Goal: Navigation & Orientation: Find specific page/section

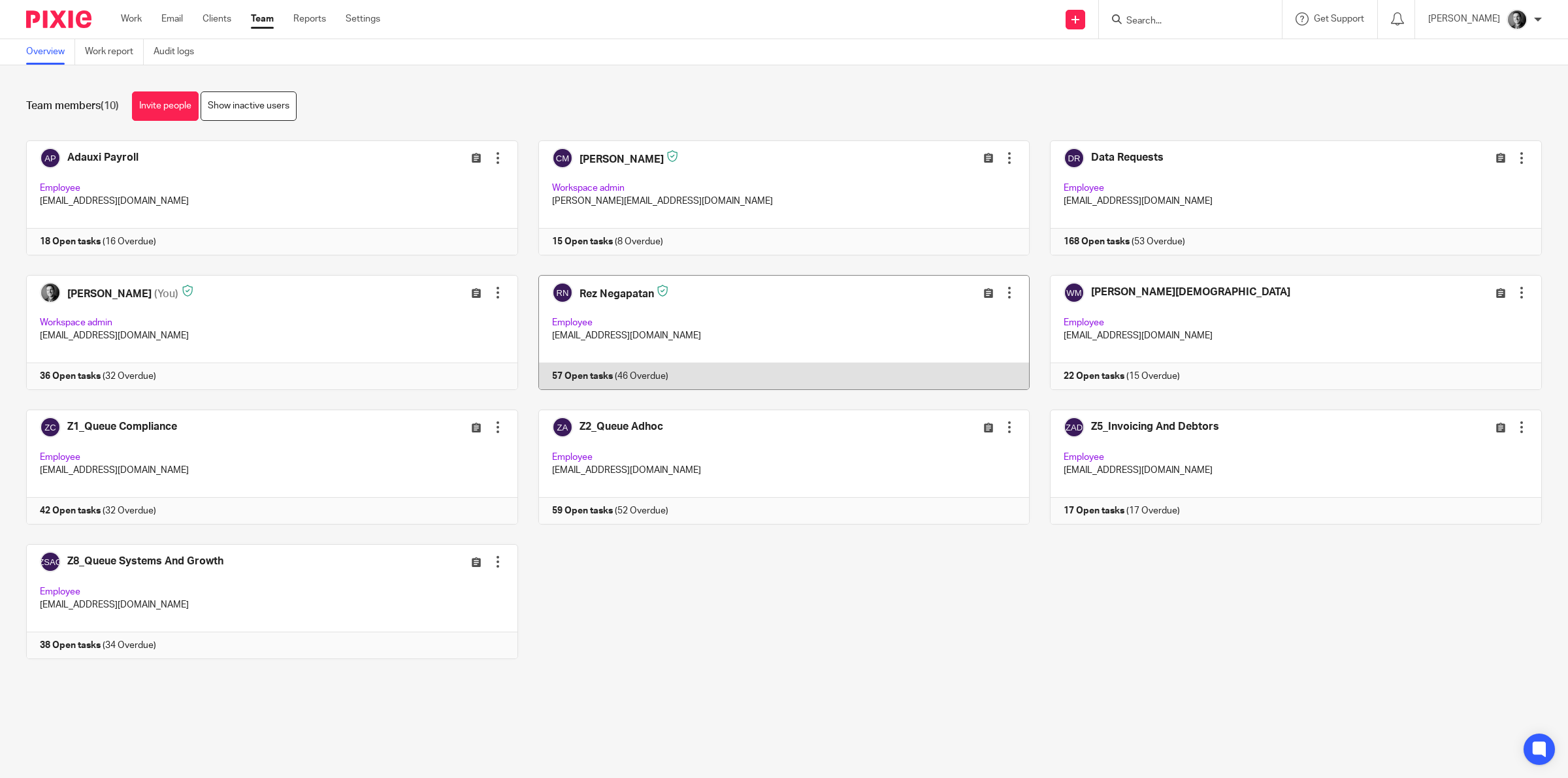
click at [593, 315] on link at bounding box center [774, 333] width 512 height 115
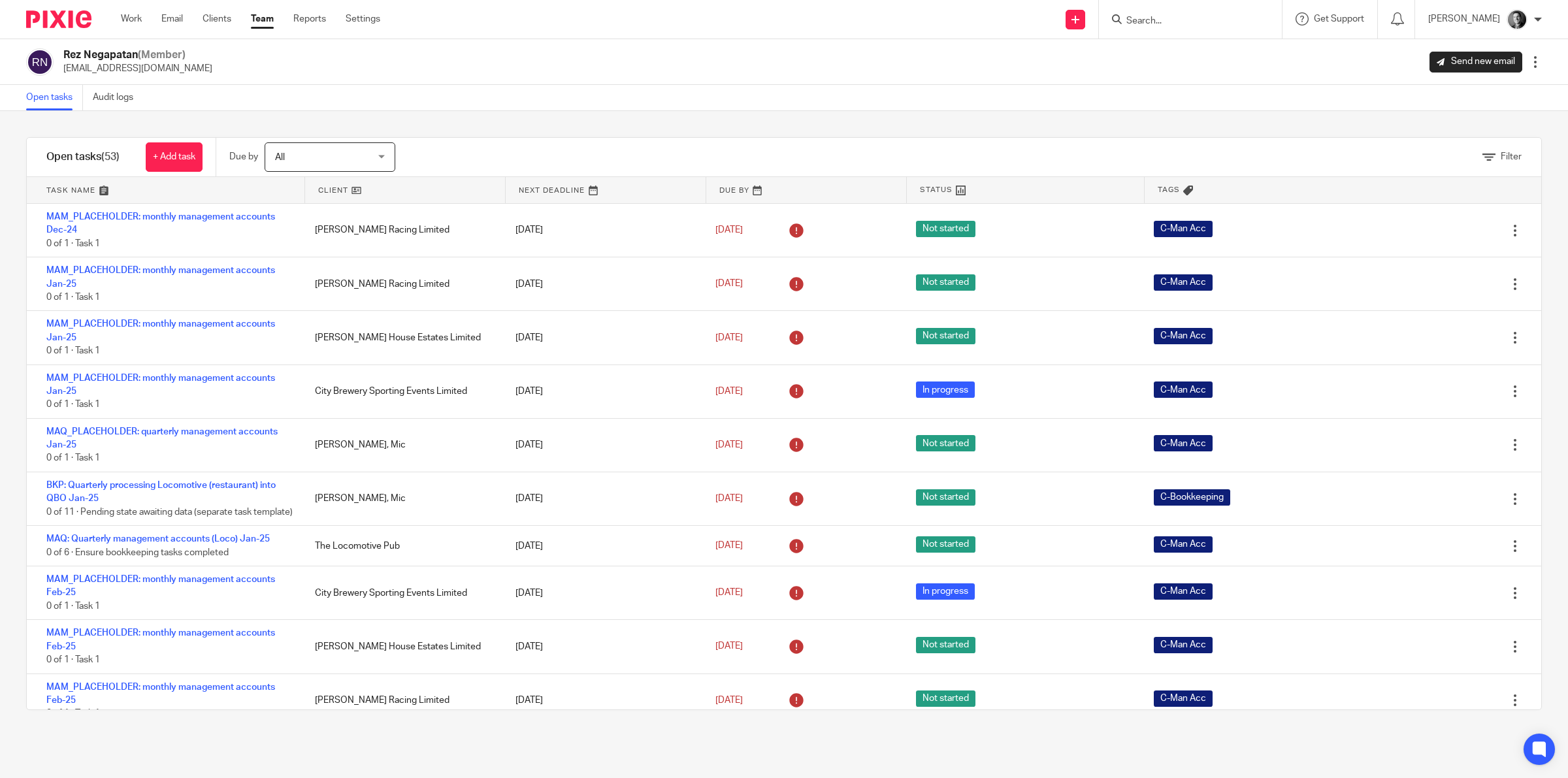
click at [338, 187] on link at bounding box center [405, 190] width 200 height 26
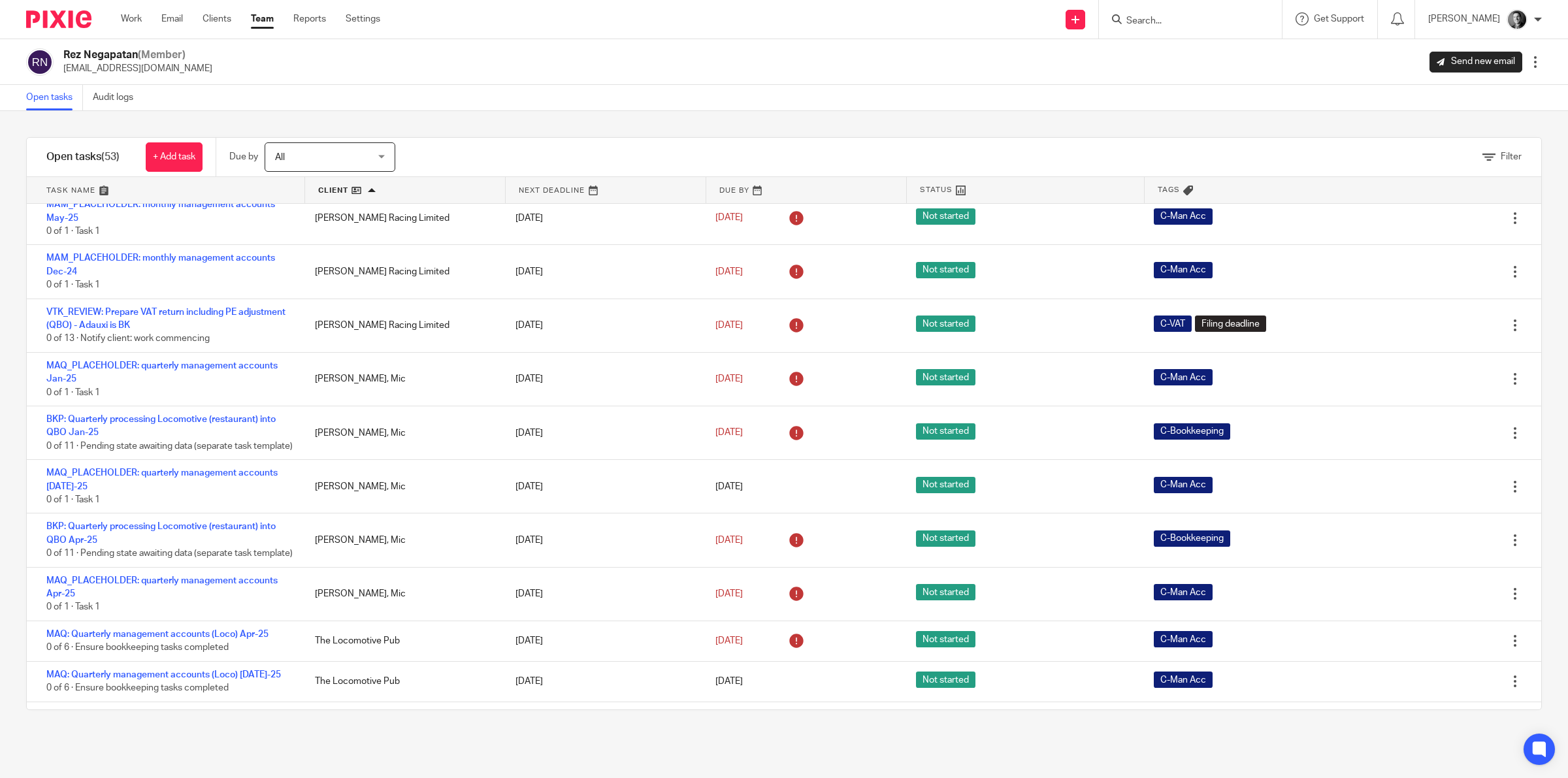
scroll to position [2141, 0]
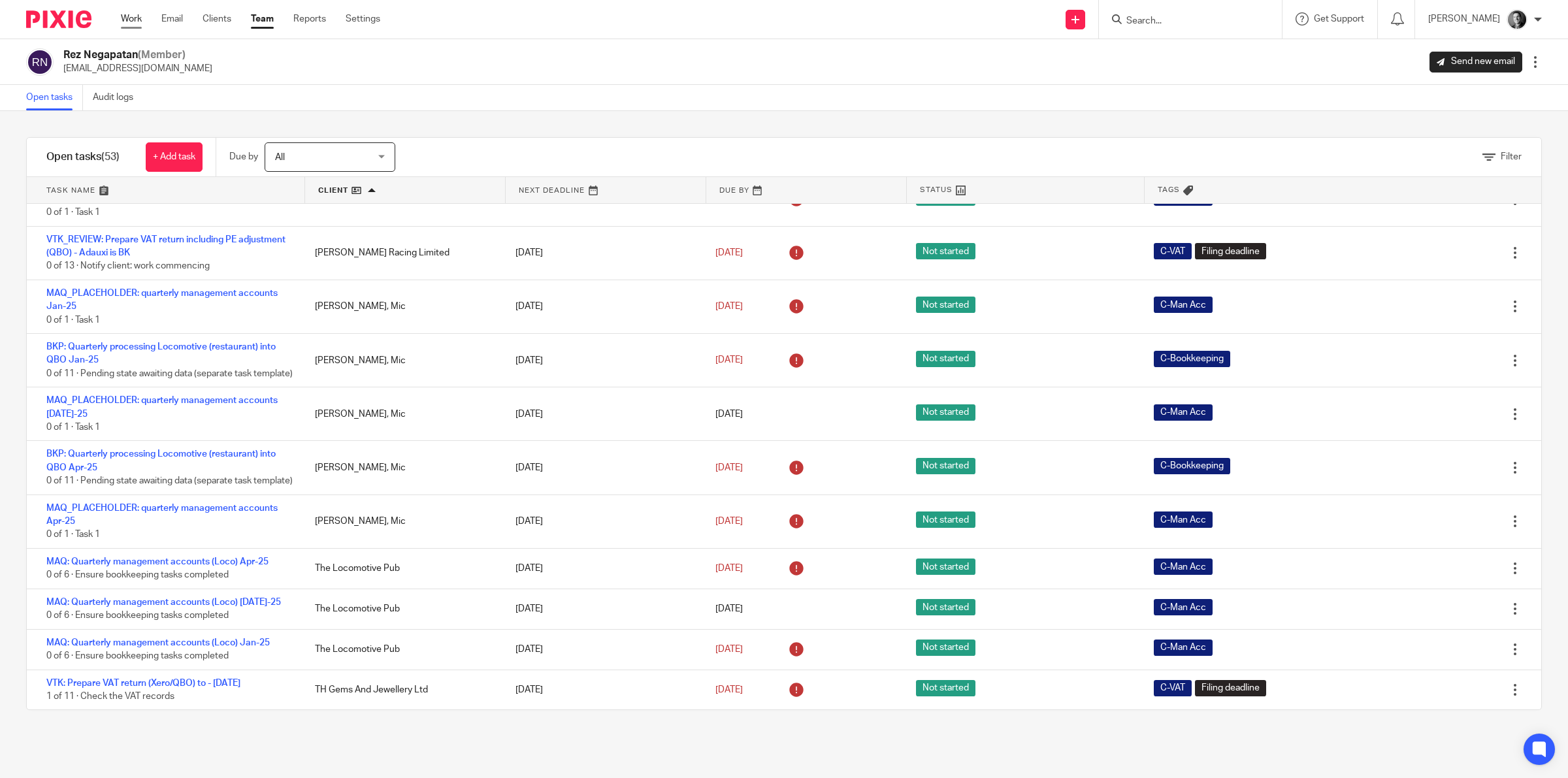
click at [135, 18] on link "Work" at bounding box center [131, 19] width 21 height 13
click at [262, 17] on link "Team" at bounding box center [262, 19] width 23 height 13
